Goal: Task Accomplishment & Management: Manage account settings

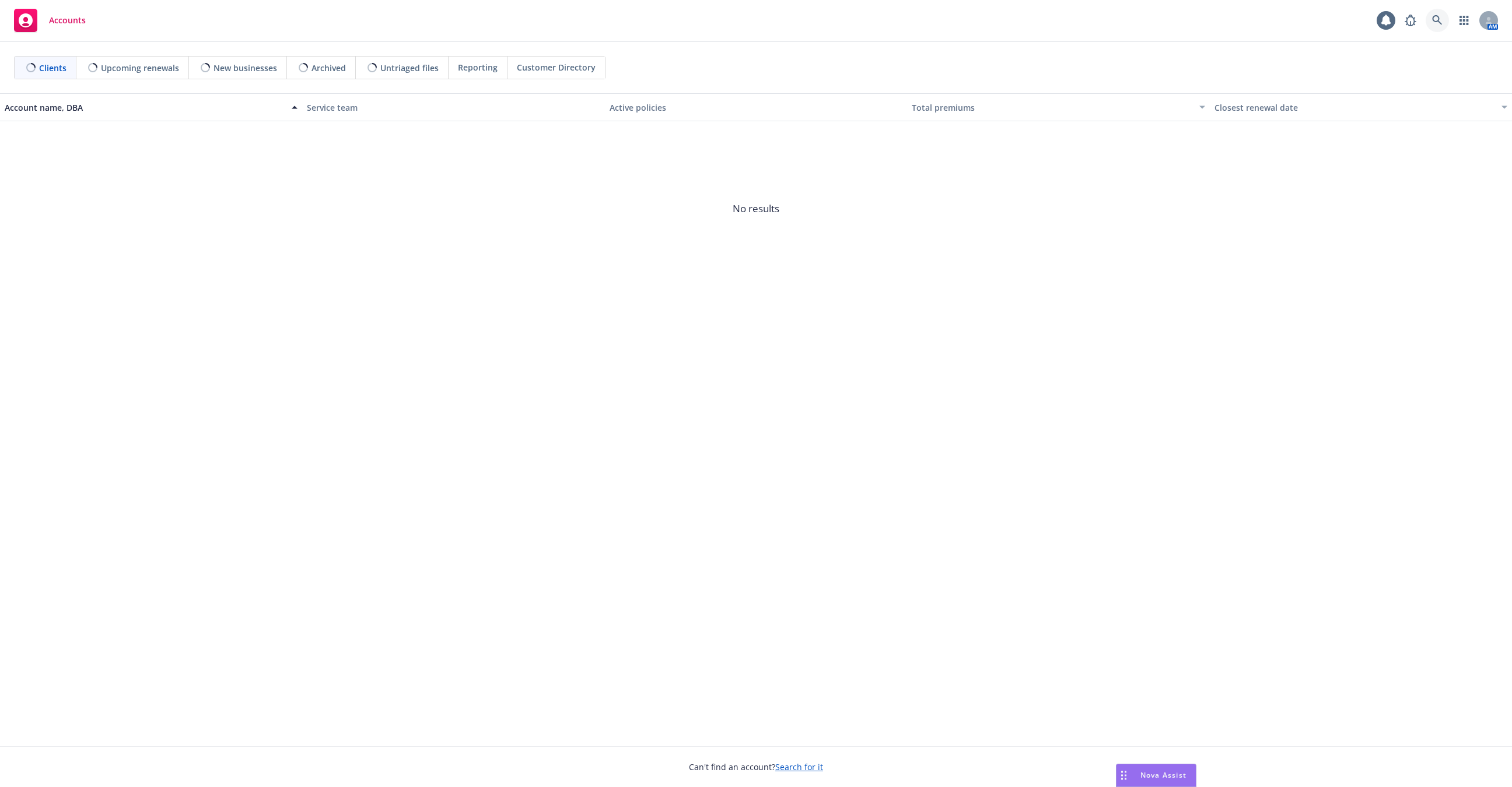
click at [1439, 31] on link at bounding box center [1437, 20] width 23 height 23
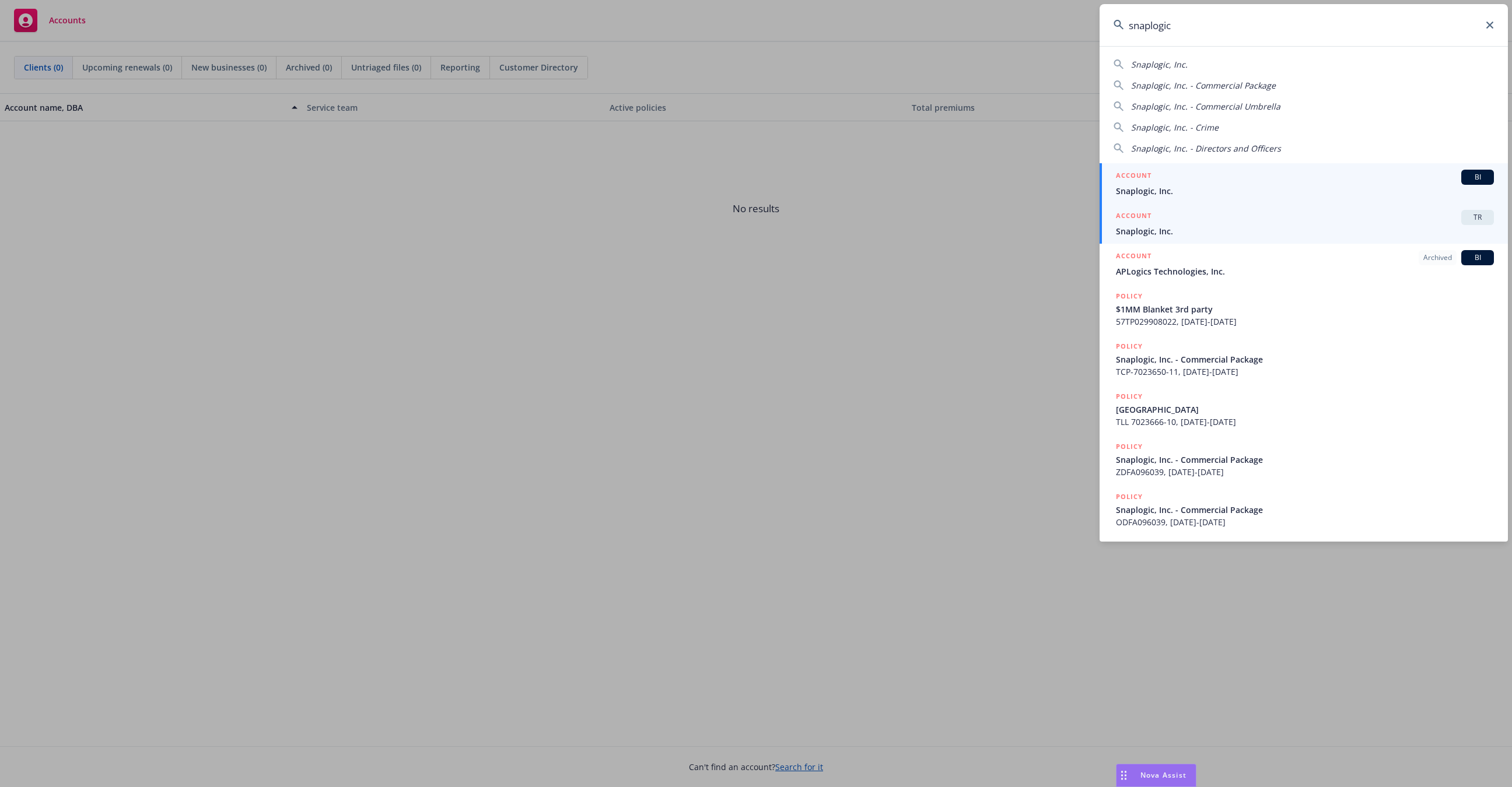
type input "snaplogic"
click at [1245, 219] on div "ACCOUNT TR" at bounding box center [1304, 218] width 378 height 15
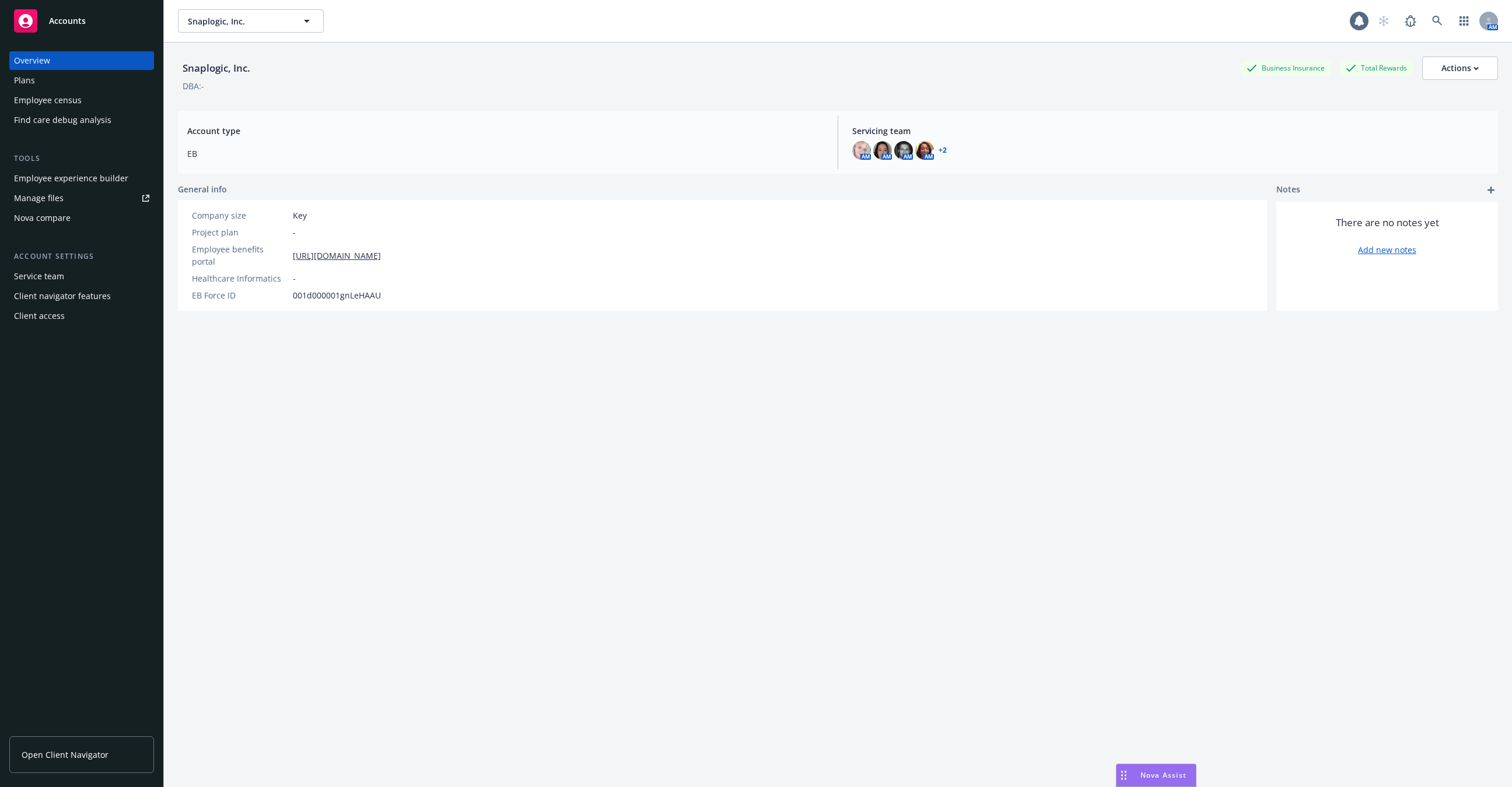
click at [81, 100] on div "Employee census" at bounding box center [81, 100] width 135 height 18
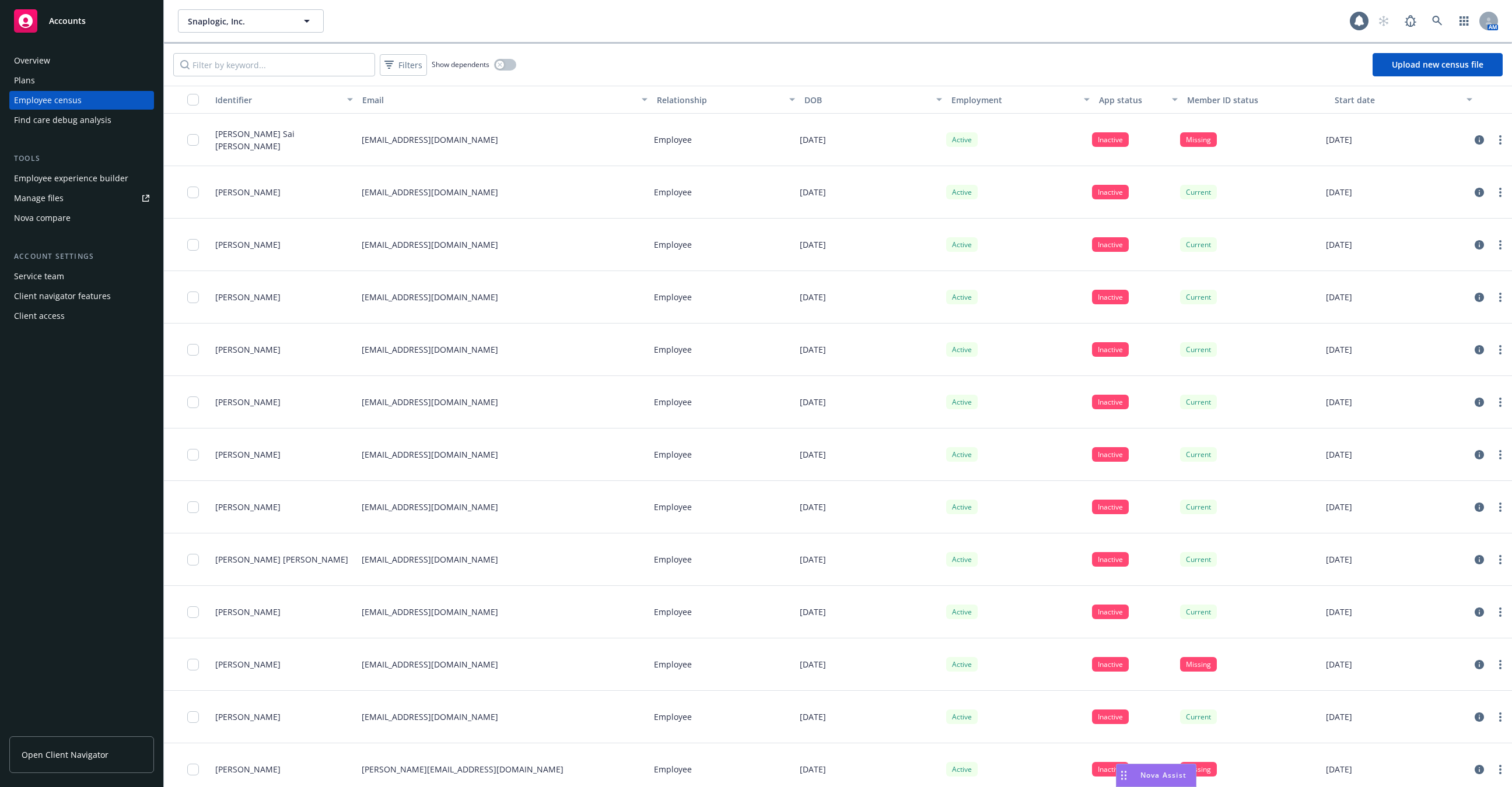
click at [96, 755] on span "Open Client Navigator" at bounding box center [65, 755] width 87 height 13
click at [111, 302] on div "Client navigator features" at bounding box center [81, 296] width 135 height 18
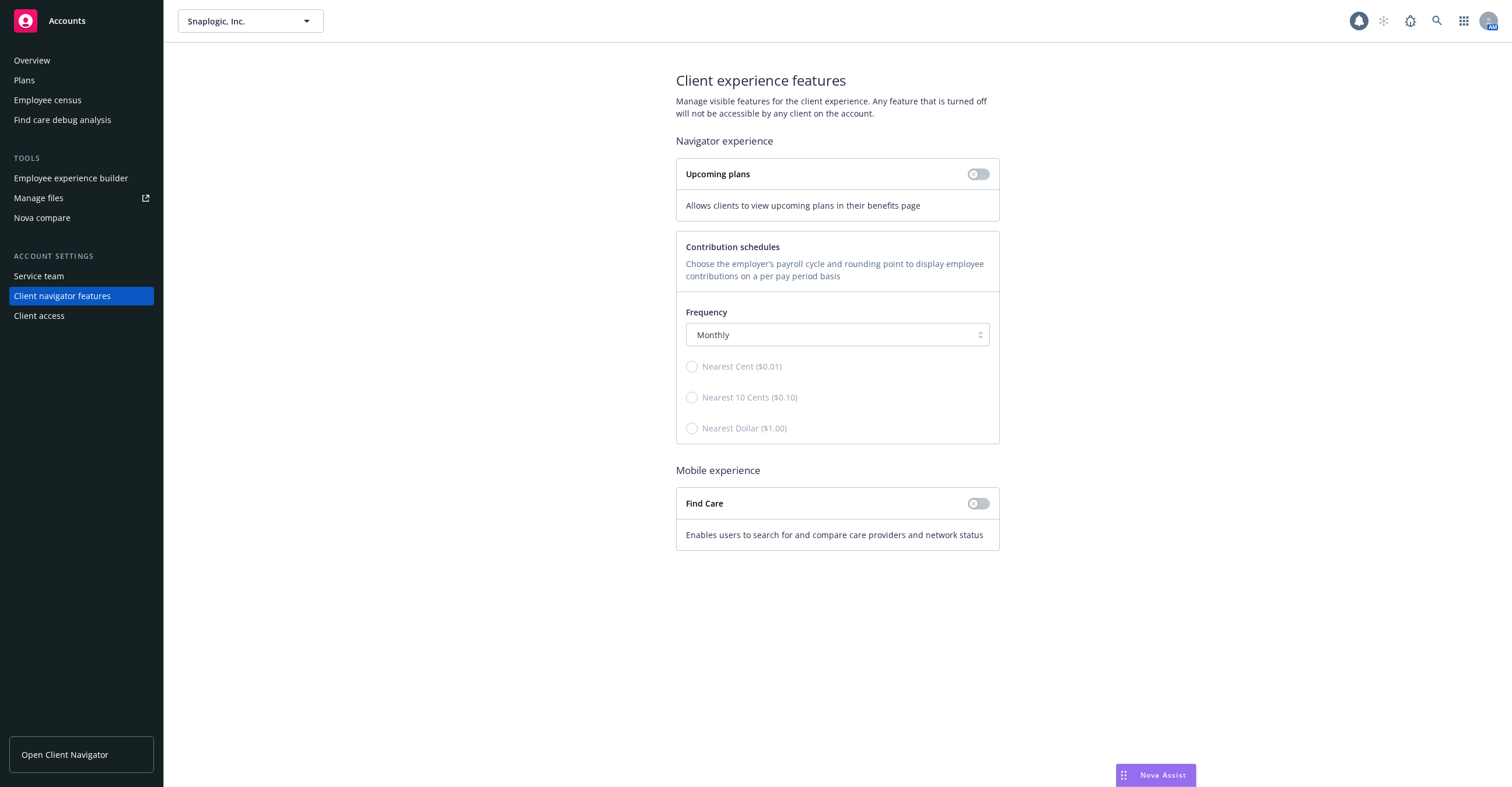
click at [110, 302] on div "Client navigator features" at bounding box center [81, 296] width 135 height 18
click at [50, 630] on div "Overview Plans Employee census Find care debug analysis Tools Employee experien…" at bounding box center [81, 413] width 163 height 750
click at [68, 750] on span "Open Client Navigator" at bounding box center [65, 755] width 87 height 13
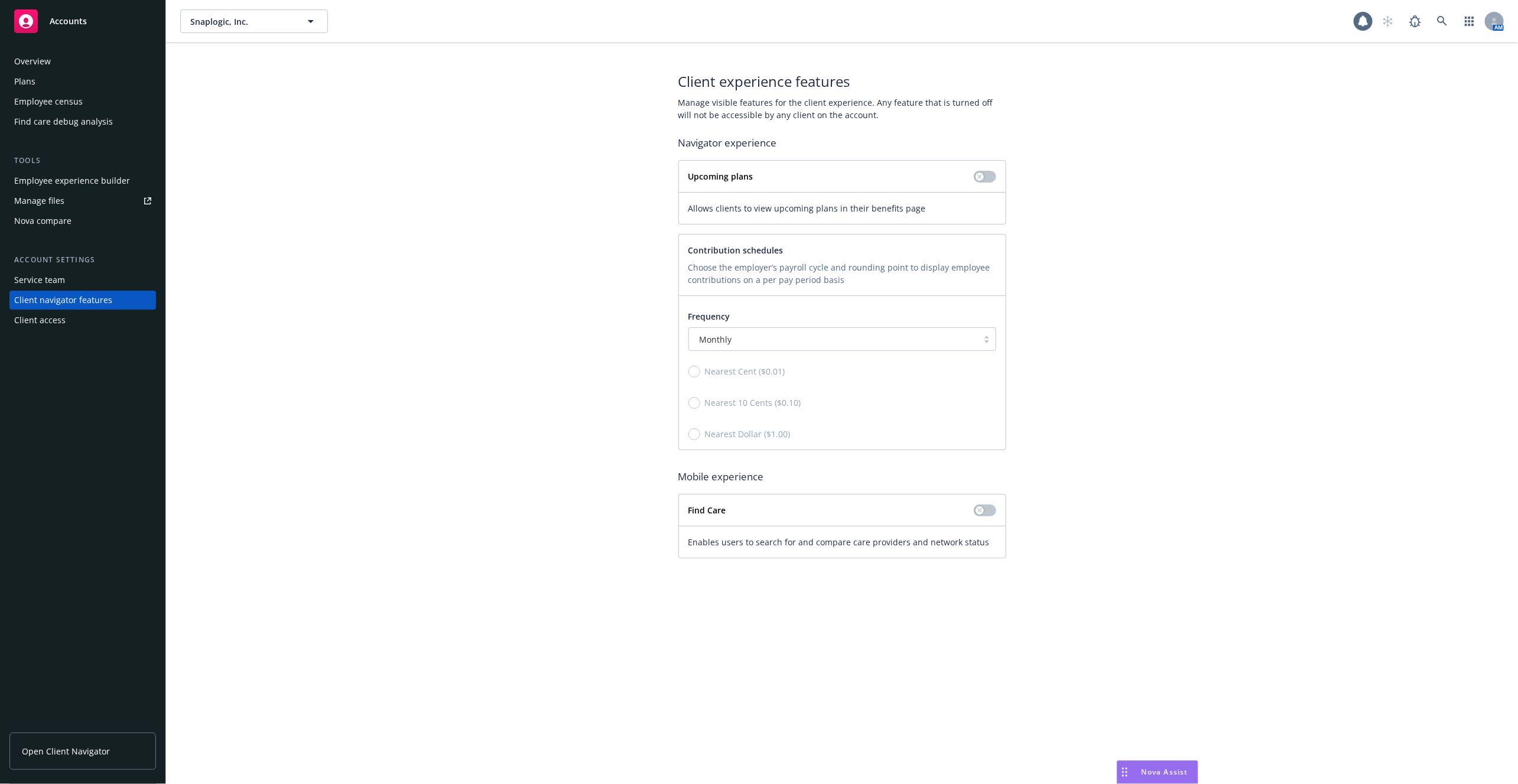
click at [70, 761] on link "Open Client Navigator" at bounding box center [83, 751] width 147 height 37
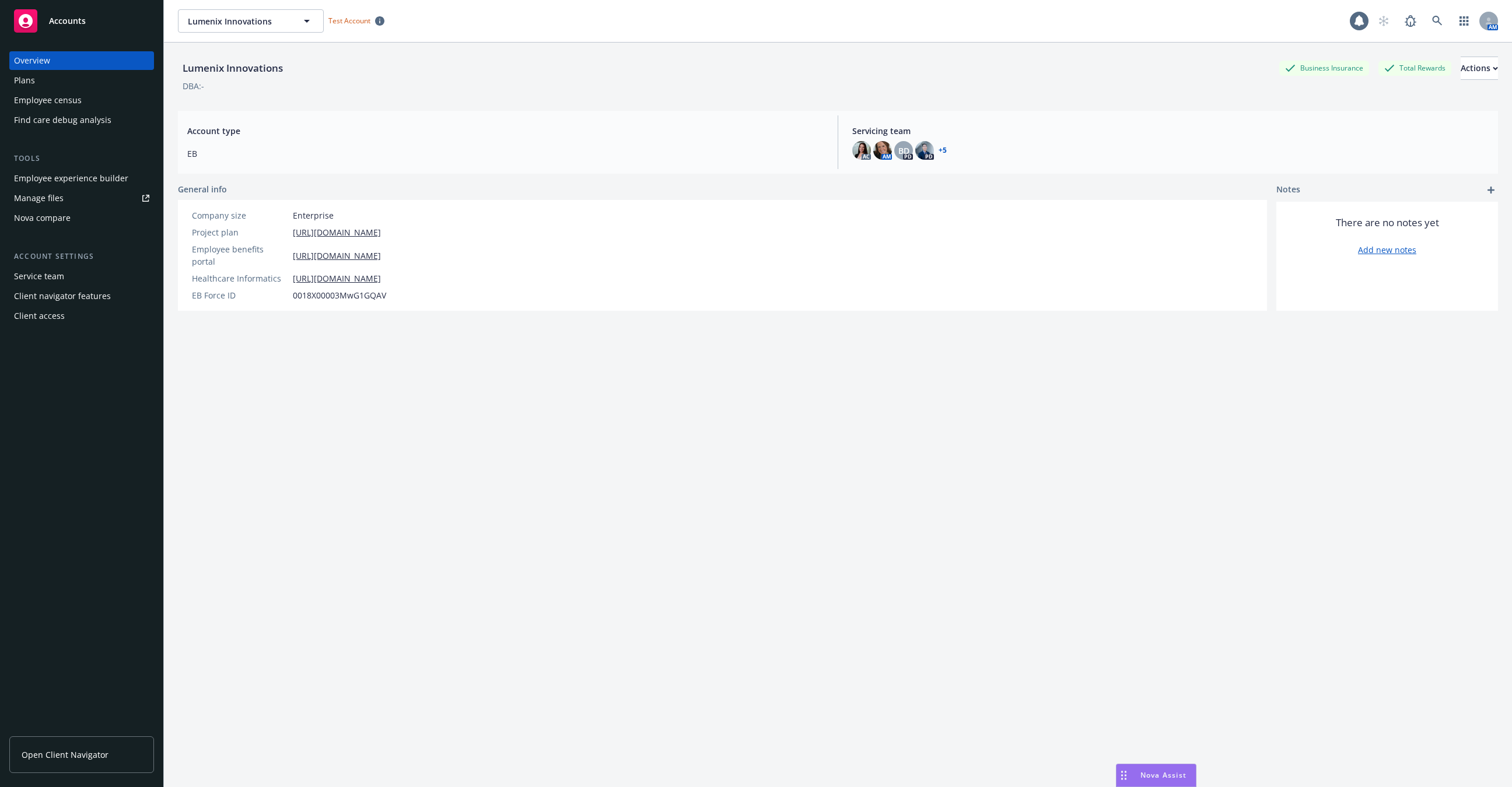
click at [73, 749] on span "Open Client Navigator" at bounding box center [65, 755] width 87 height 13
click at [113, 743] on link "Open Client Navigator" at bounding box center [82, 755] width 145 height 37
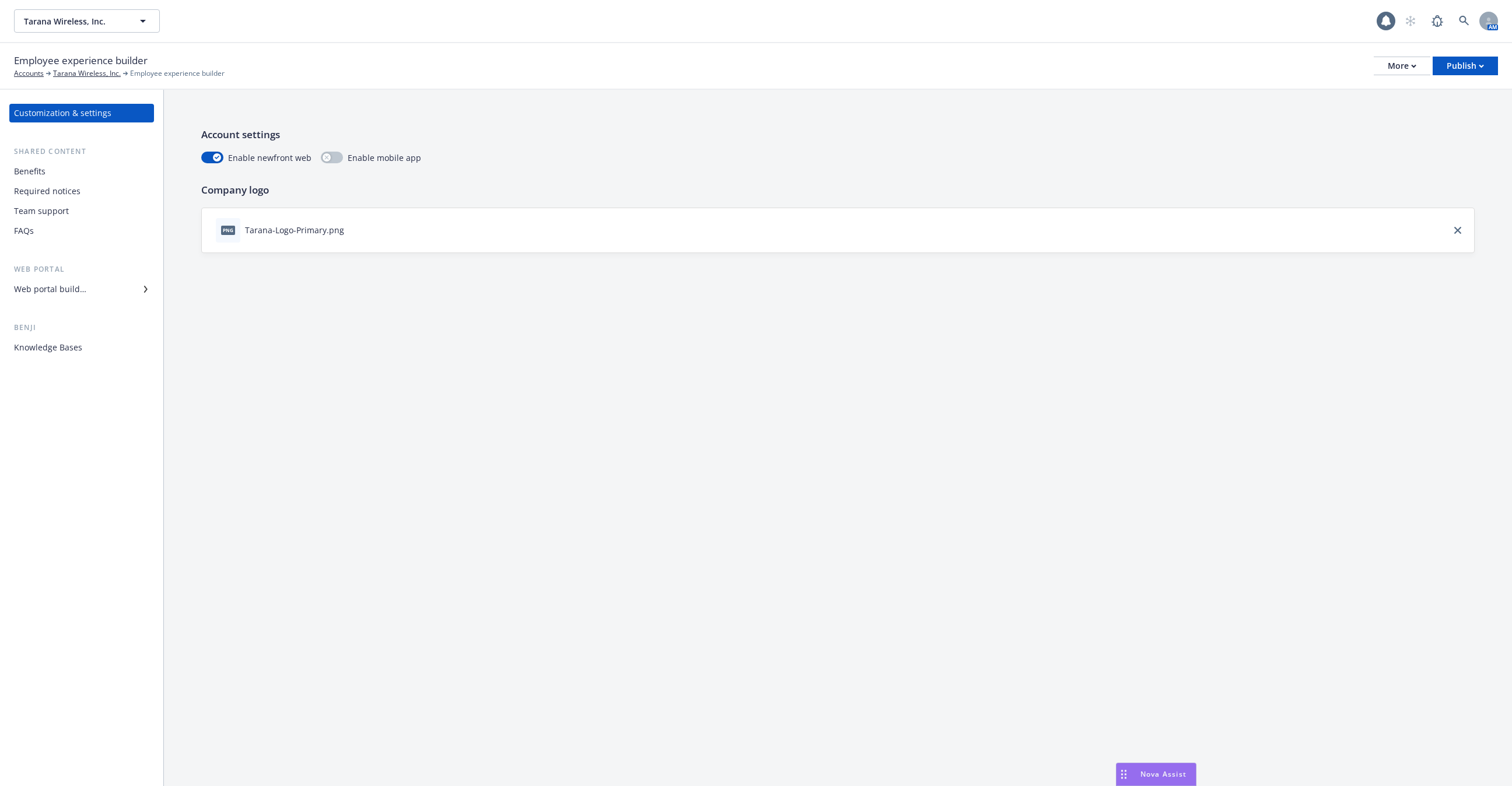
click at [65, 348] on div "Knowledge Bases" at bounding box center [47, 347] width 69 height 18
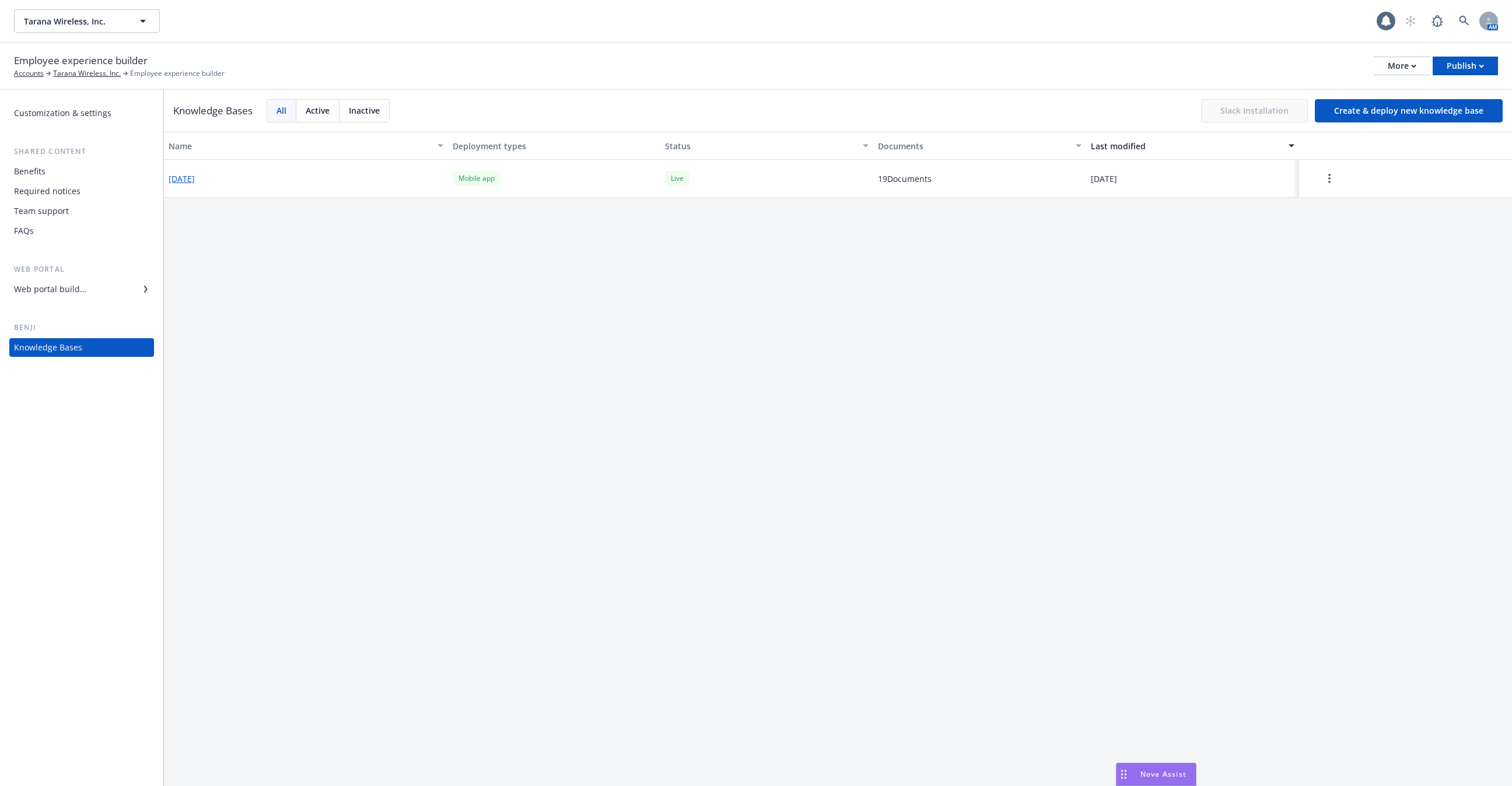
click at [1338, 177] on button "button" at bounding box center [1328, 179] width 51 height 23
click at [1317, 252] on div "Edit configuration" at bounding box center [1330, 253] width 154 height 19
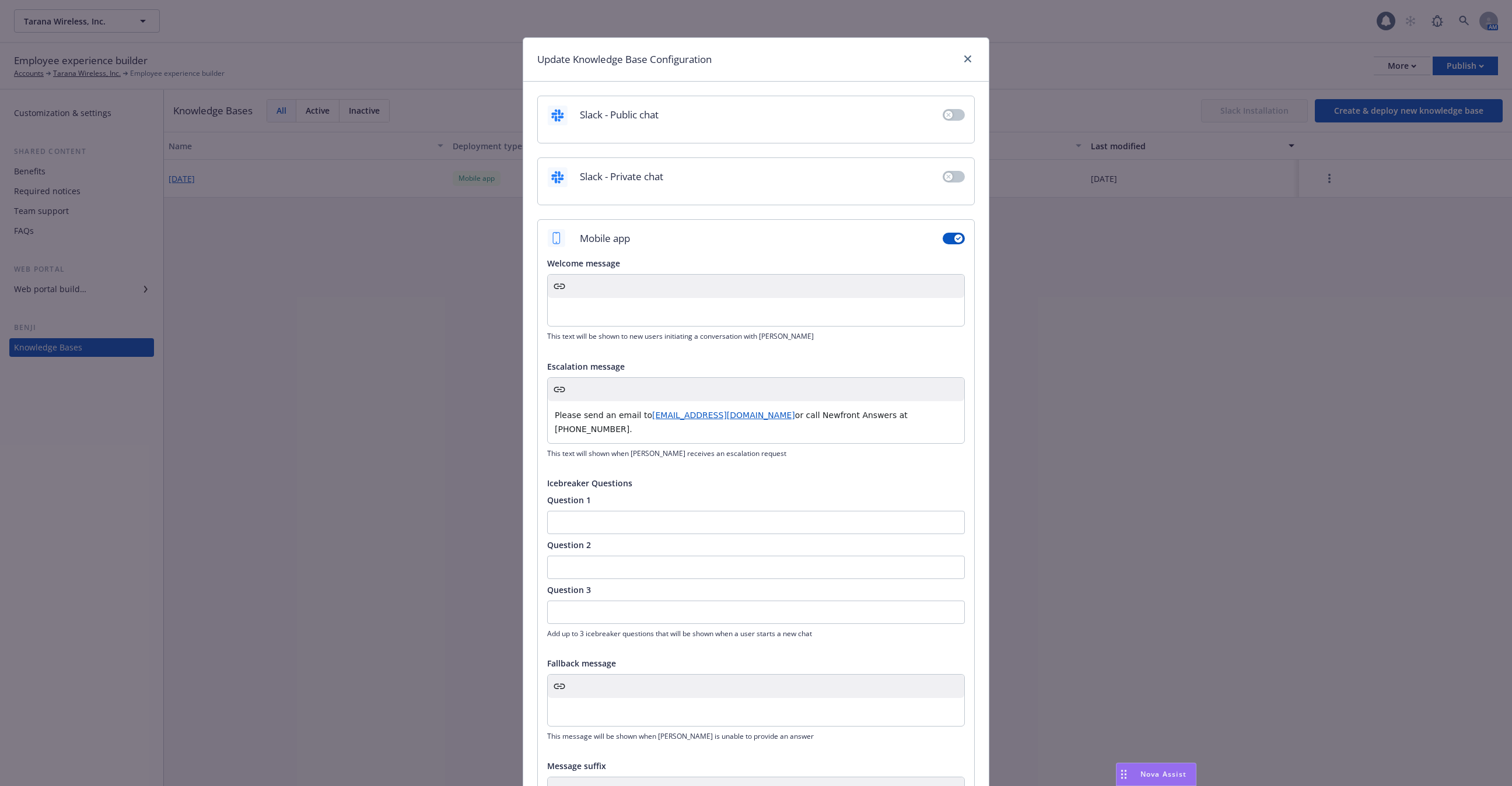
click at [670, 425] on p "Please send an email to TaranaWireless@answers.newfront.com or call Newfront An…" at bounding box center [756, 422] width 402 height 28
copy p "Please send an email to TaranaWireless@answers.newfront.com"
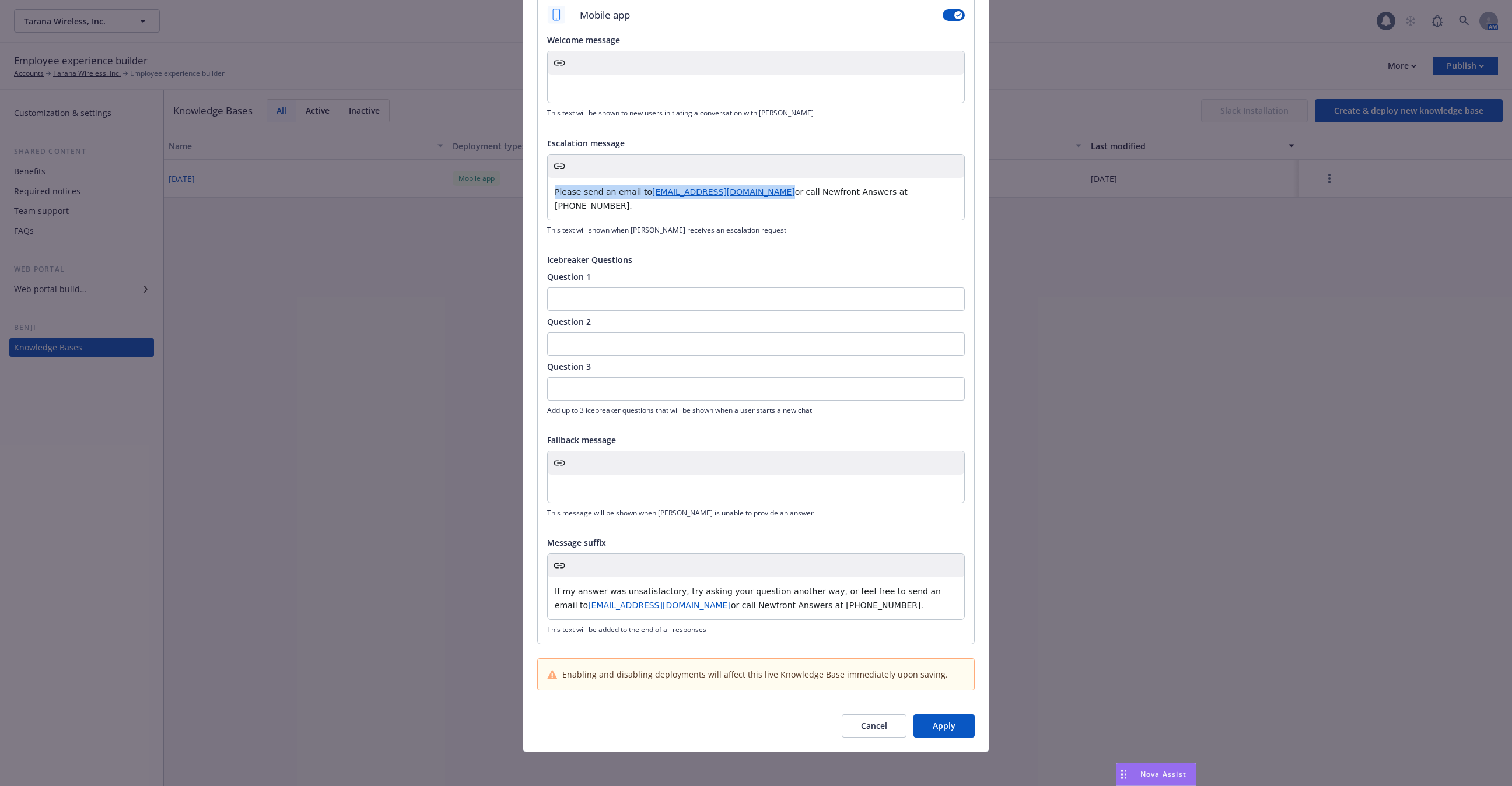
drag, startPoint x: 911, startPoint y: 597, endPoint x: 474, endPoint y: 566, distance: 438.1
click at [474, 566] on div "Update Knowledge Base Configuration Slack - Public chat Slack - Private chat Mo…" at bounding box center [756, 393] width 1512 height 786
copy p "If my answer was unsatisfactory, try asking your question another way, or feel …"
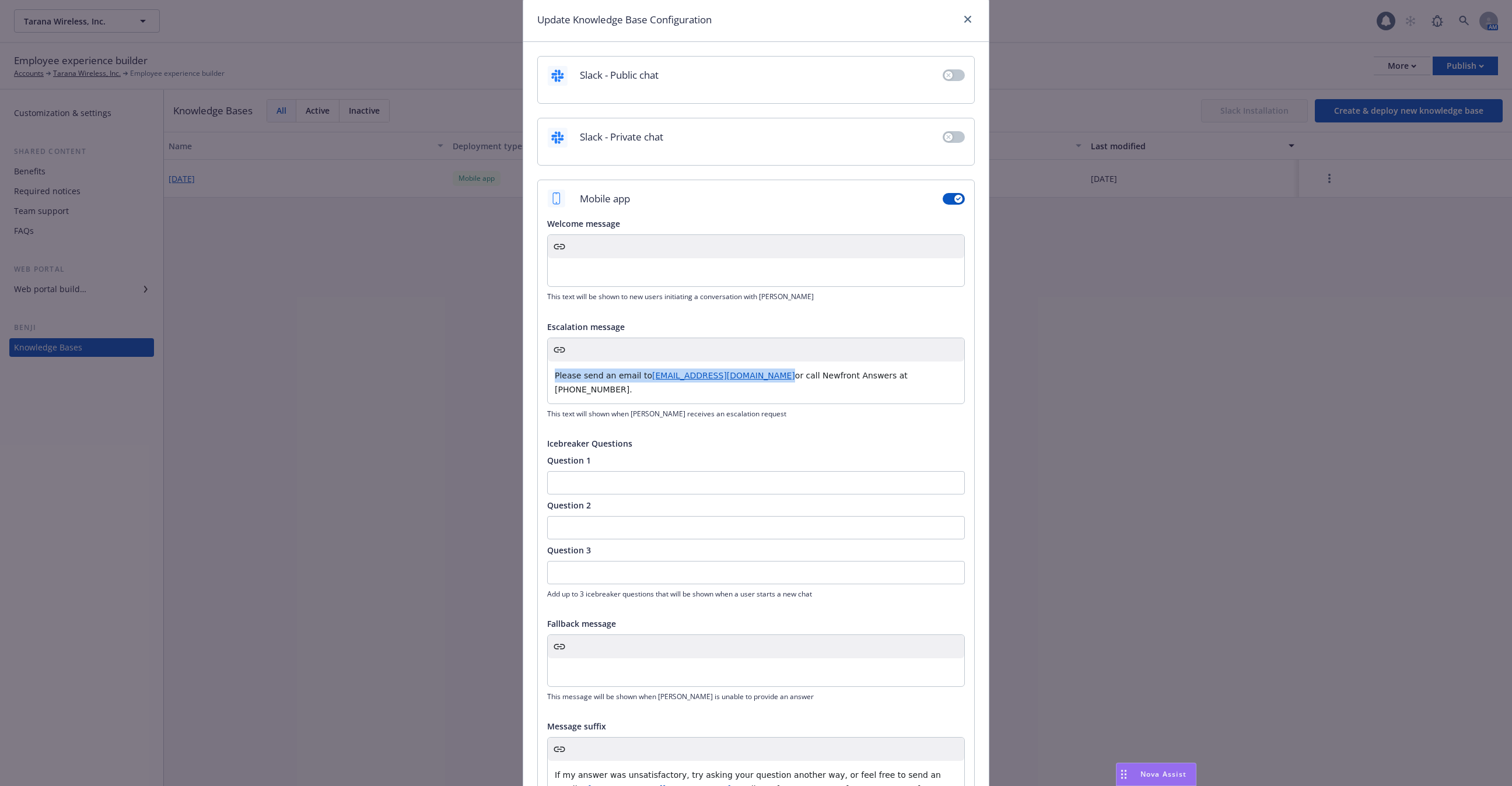
scroll to position [0, 0]
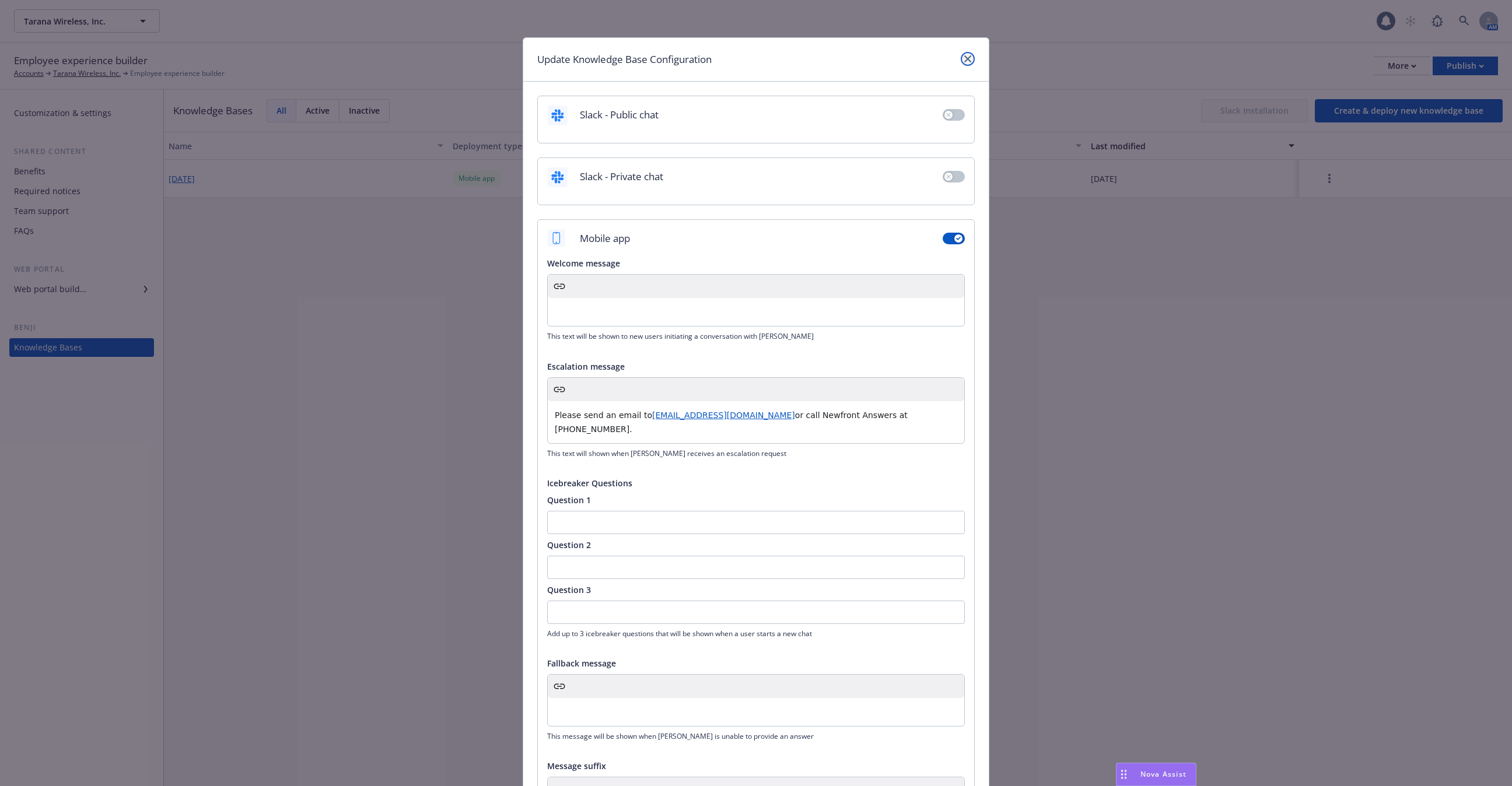
click at [973, 54] on link "close" at bounding box center [968, 59] width 14 height 14
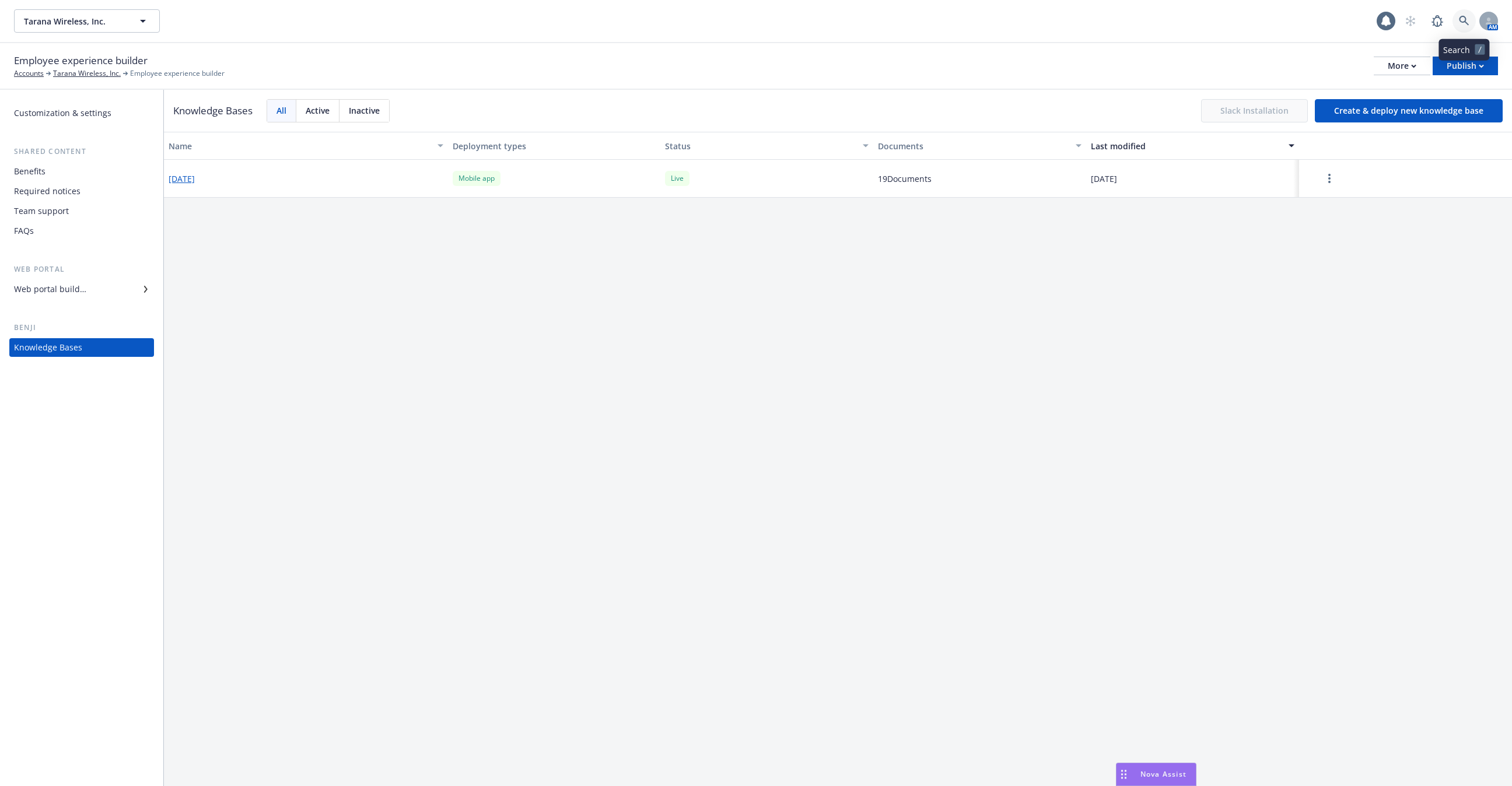
click at [1461, 19] on icon at bounding box center [1464, 20] width 11 height 11
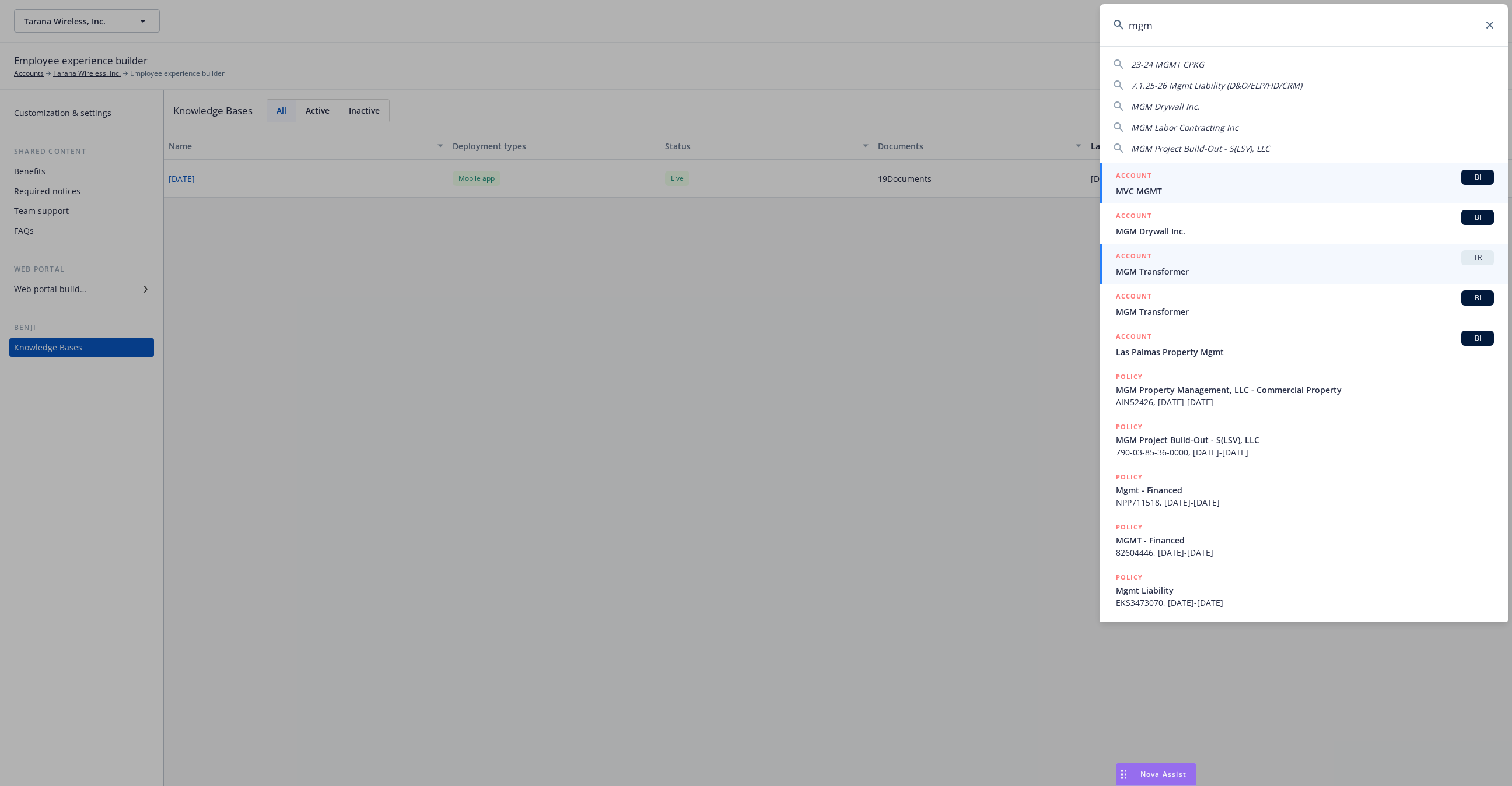
type input "mgm"
click at [1230, 278] on link "ACCOUNT TR MGM Transformer" at bounding box center [1303, 264] width 408 height 41
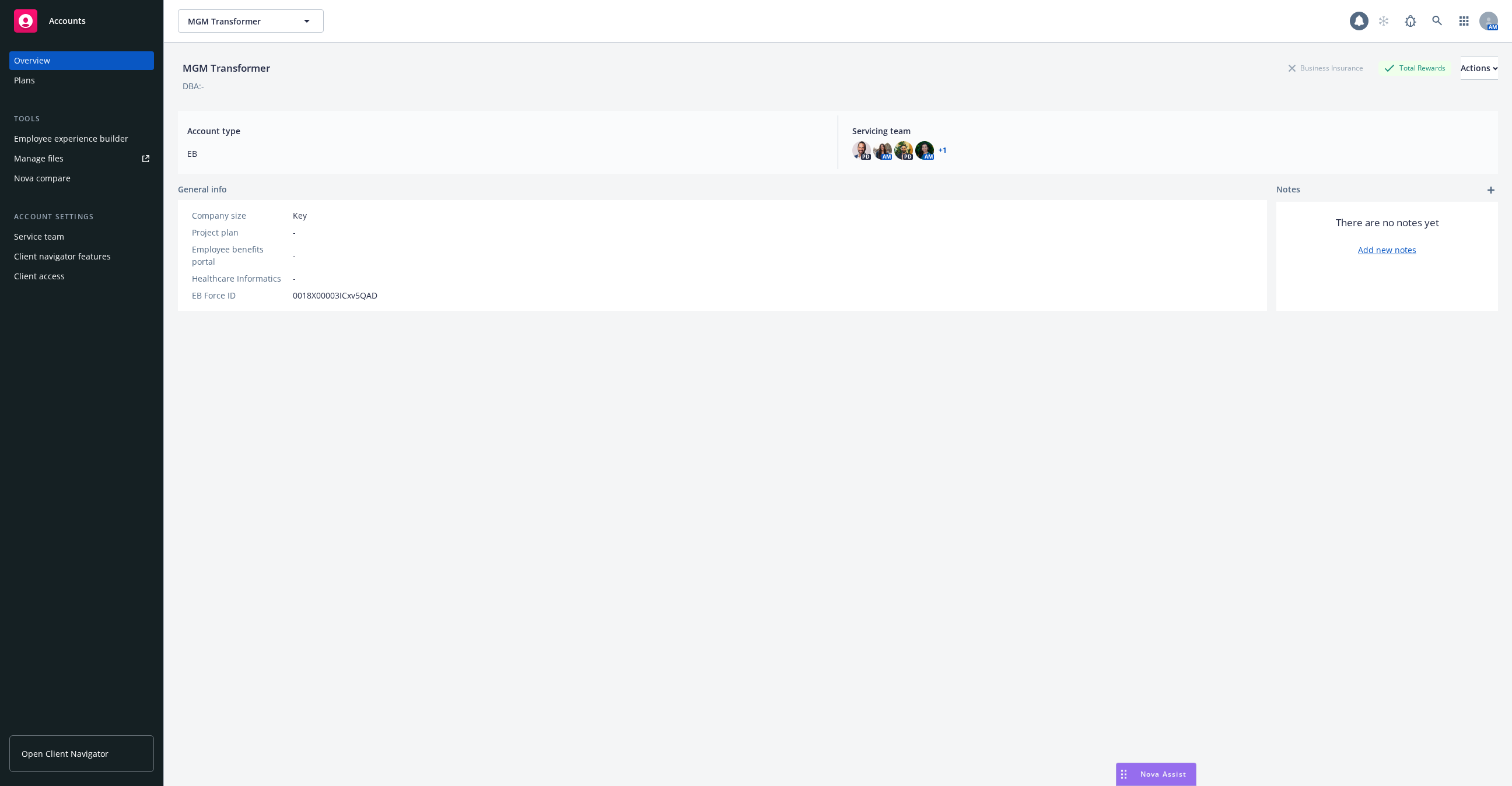
click at [86, 137] on div "Employee experience builder" at bounding box center [71, 138] width 114 height 18
